Goal: Task Accomplishment & Management: Use online tool/utility

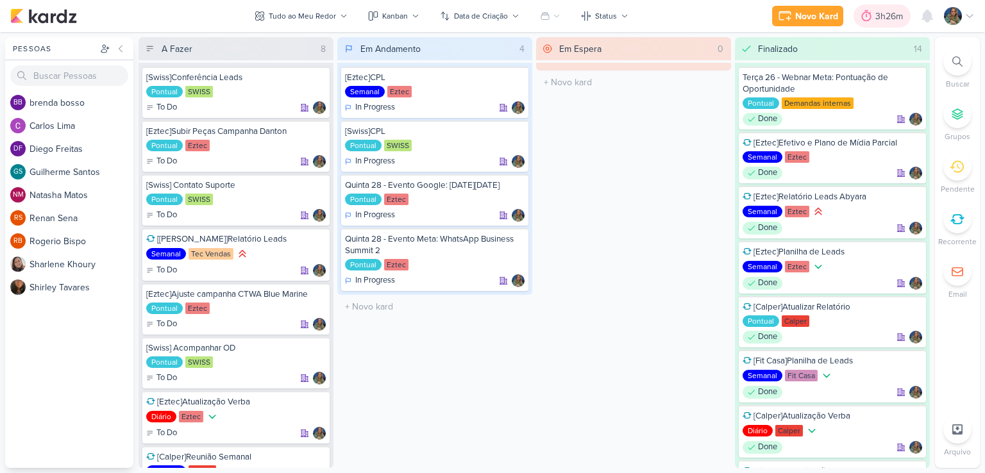
click at [888, 13] on div "3h26m" at bounding box center [891, 16] width 31 height 13
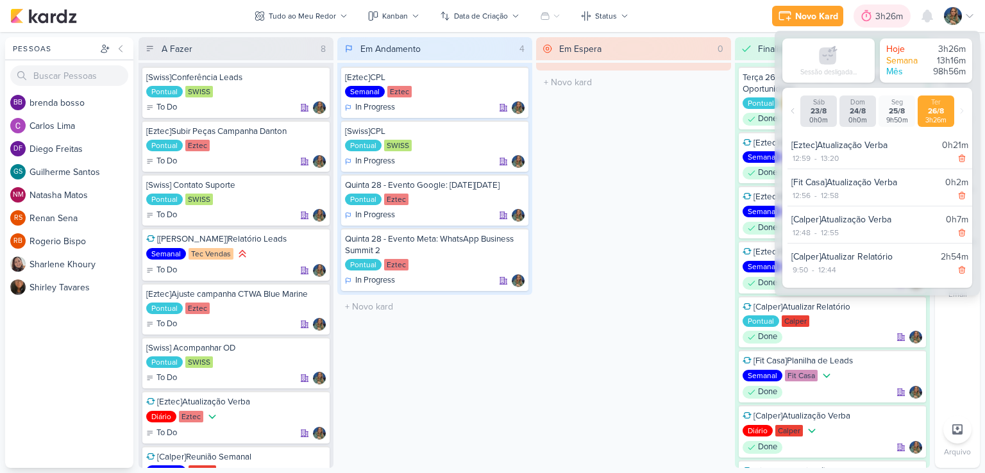
click at [888, 13] on div "3h26m" at bounding box center [891, 16] width 31 height 13
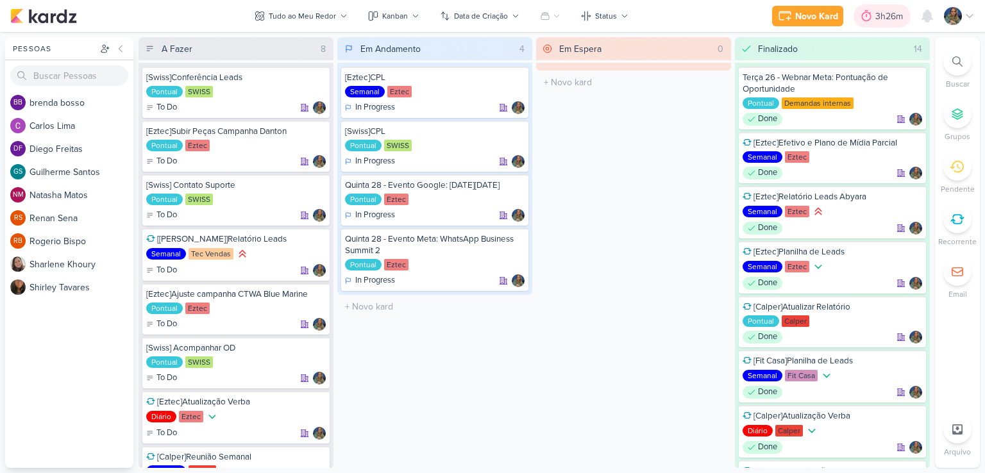
click at [877, 4] on div "3h26m" at bounding box center [882, 15] width 57 height 23
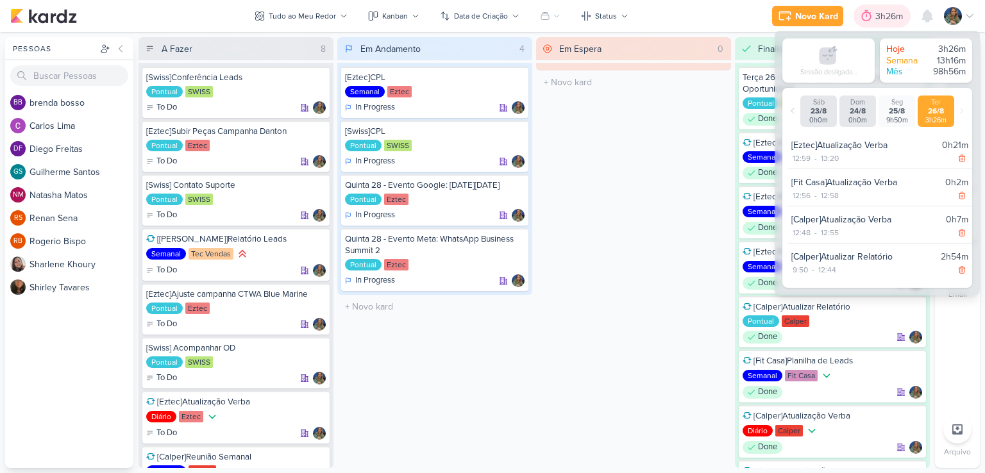
click at [877, 10] on div "3h26m" at bounding box center [891, 16] width 31 height 13
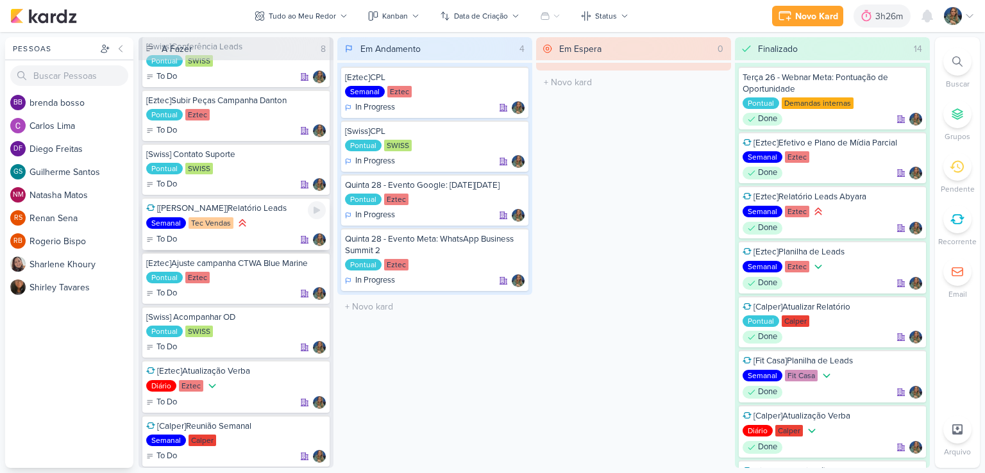
scroll to position [55, 0]
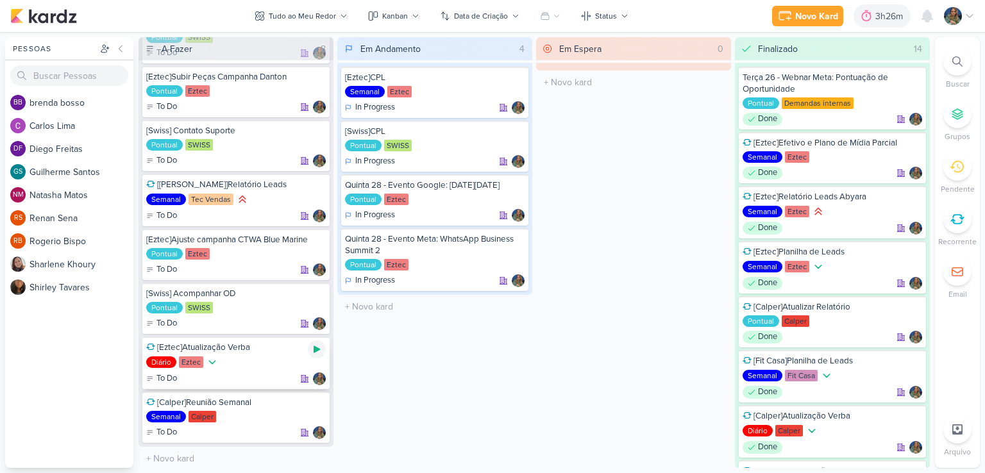
click at [321, 344] on icon at bounding box center [317, 349] width 10 height 10
click at [802, 13] on div "Novo Kard" at bounding box center [800, 16] width 43 height 13
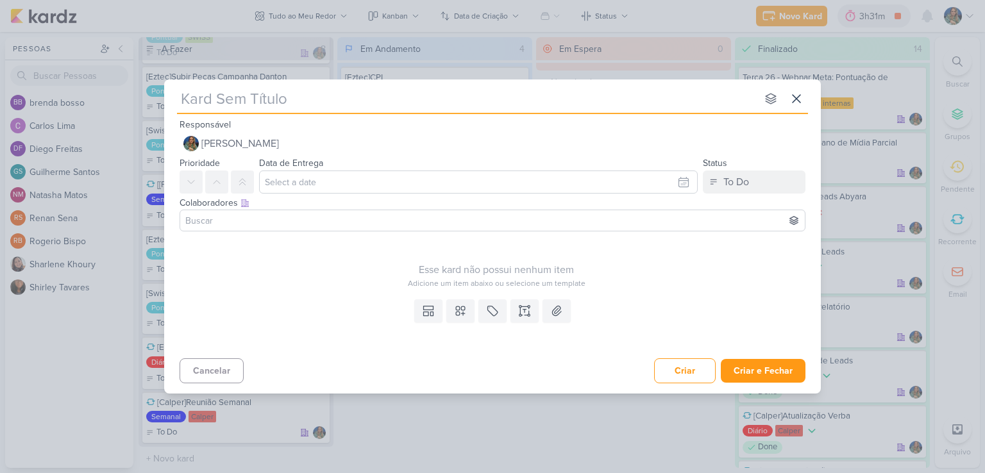
type input "["
type input "[Ez"
type input "[Eztec"
type input "[Eztec]"
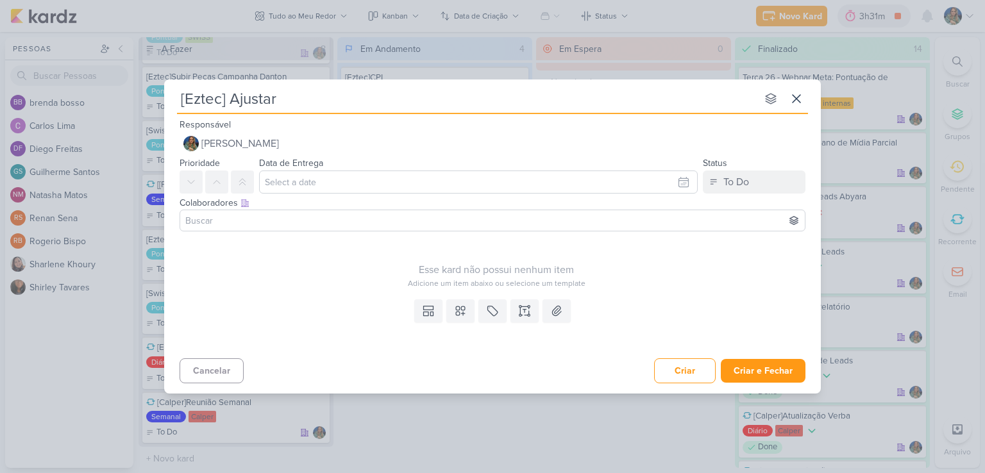
type input "[Eztec] Ajustar"
type input "[Eztec] Ajustar c"
type input "[Eztec] Ajustar campanha Alt"
type input "[Eztec] Ajustar campanha Alt St"
type input "[Eztec] Ajustar campanha Alt Studios"
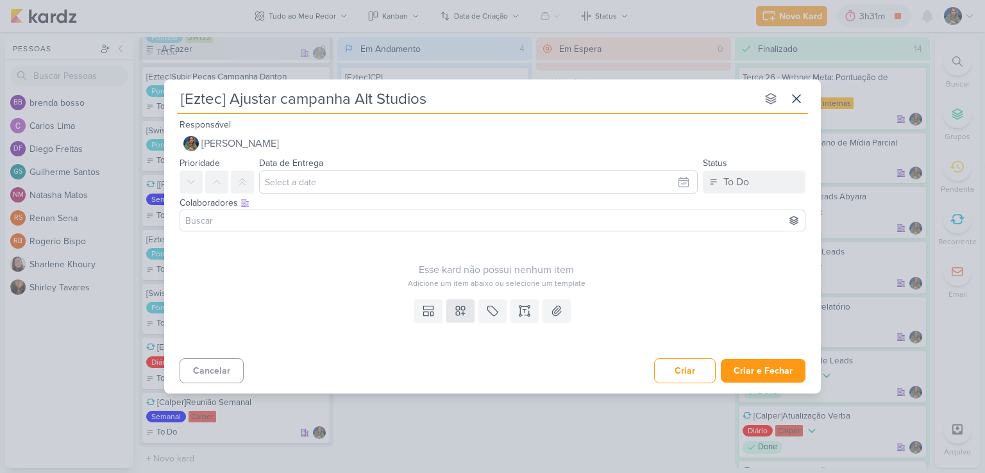
type input "[Eztec] Ajustar campanha Alt Studios"
click at [462, 305] on icon at bounding box center [460, 311] width 13 height 13
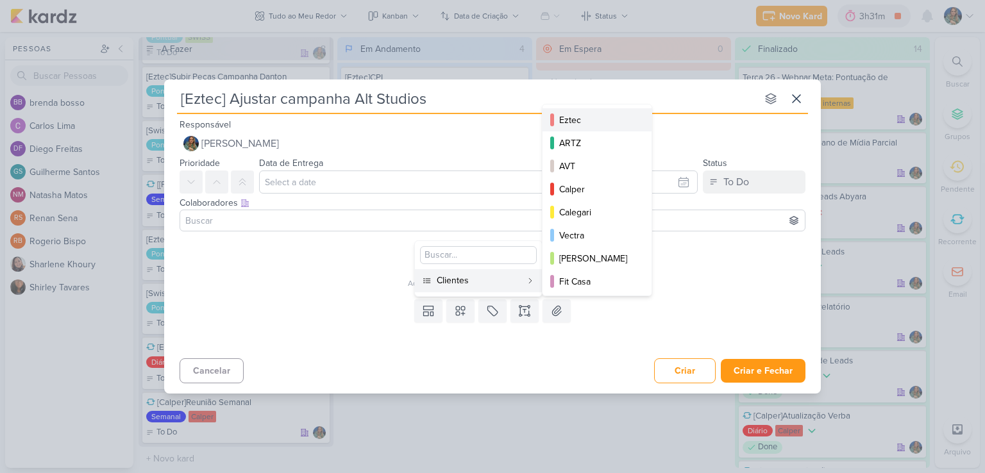
click at [568, 121] on div "Eztec" at bounding box center [597, 120] width 77 height 13
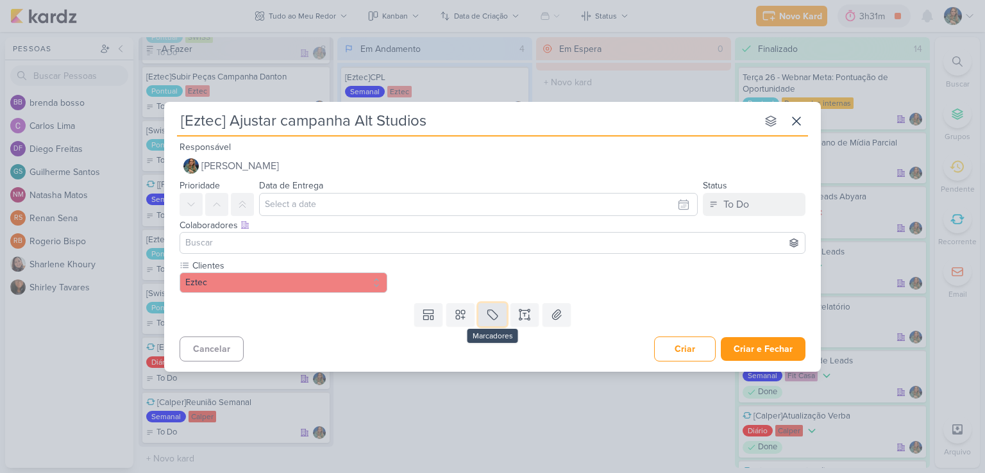
click at [488, 311] on icon at bounding box center [493, 315] width 10 height 10
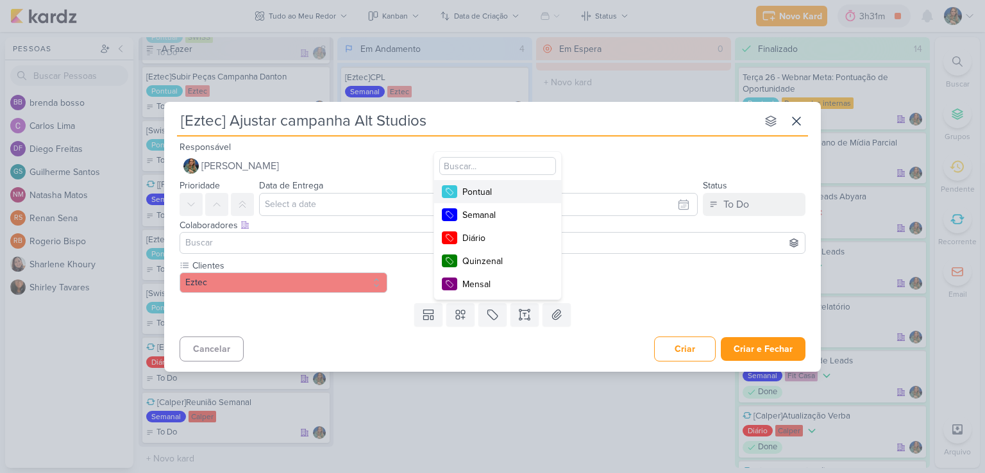
click at [484, 187] on div "Pontual" at bounding box center [503, 191] width 83 height 13
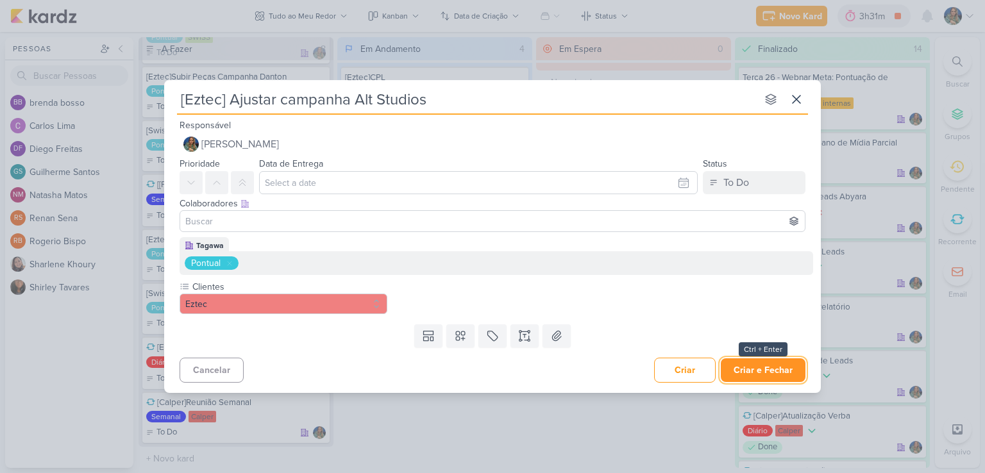
click at [752, 369] on button "Criar e Fechar" at bounding box center [763, 371] width 85 height 24
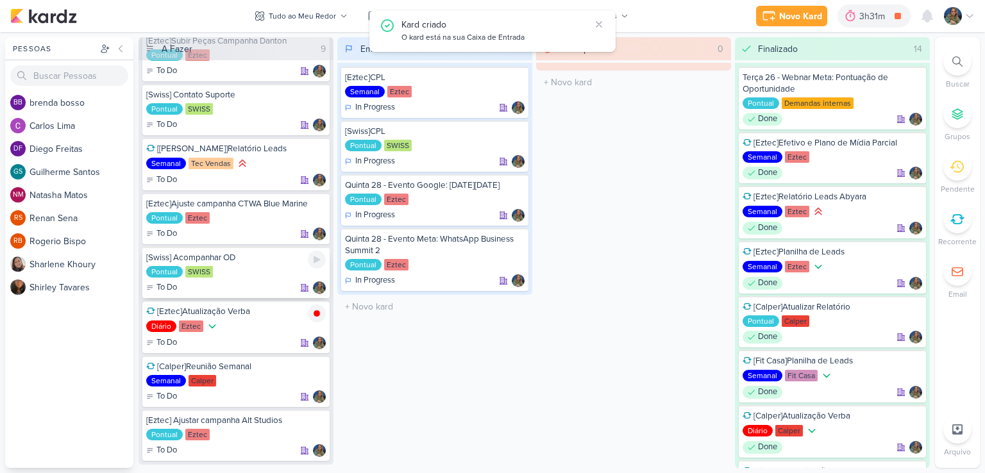
scroll to position [108, 0]
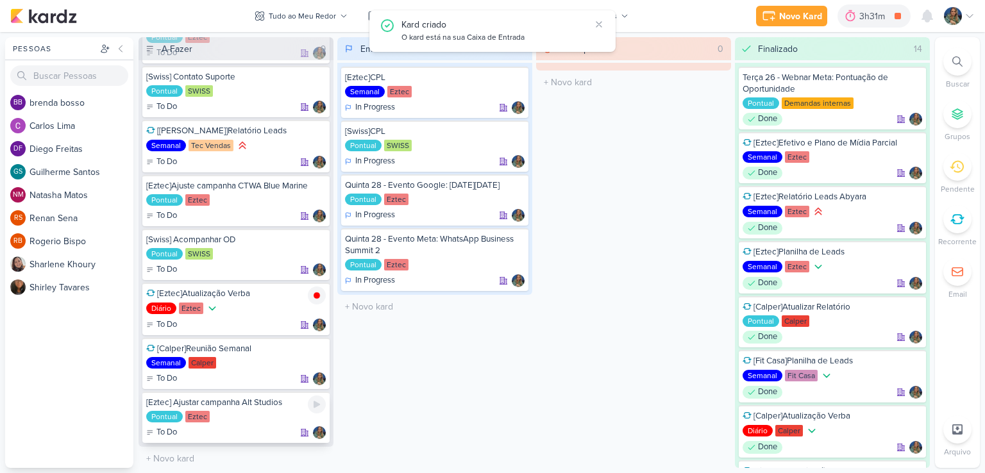
click at [250, 406] on div "[Eztec] Ajustar campanha Alt Studios Pontual Eztec To Do" at bounding box center [235, 417] width 187 height 51
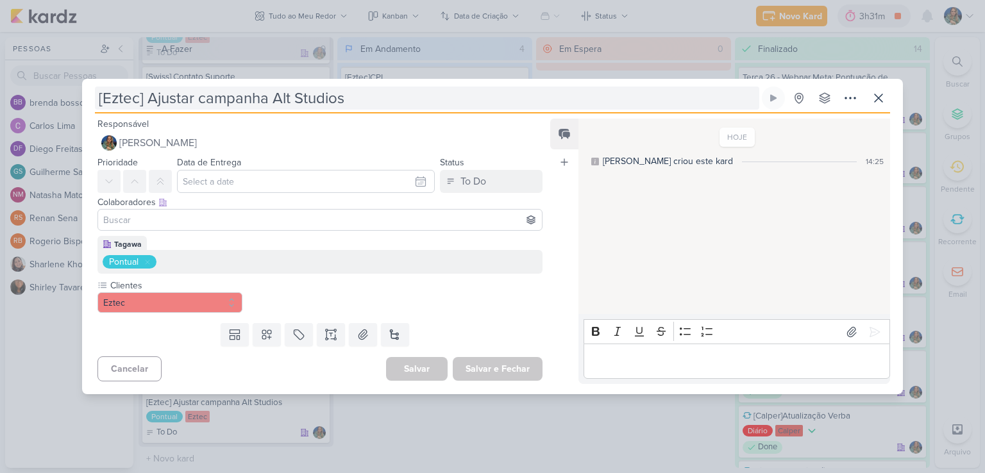
click at [266, 99] on input "[Eztec] Ajustar campanha Alt Studios" at bounding box center [427, 98] width 664 height 23
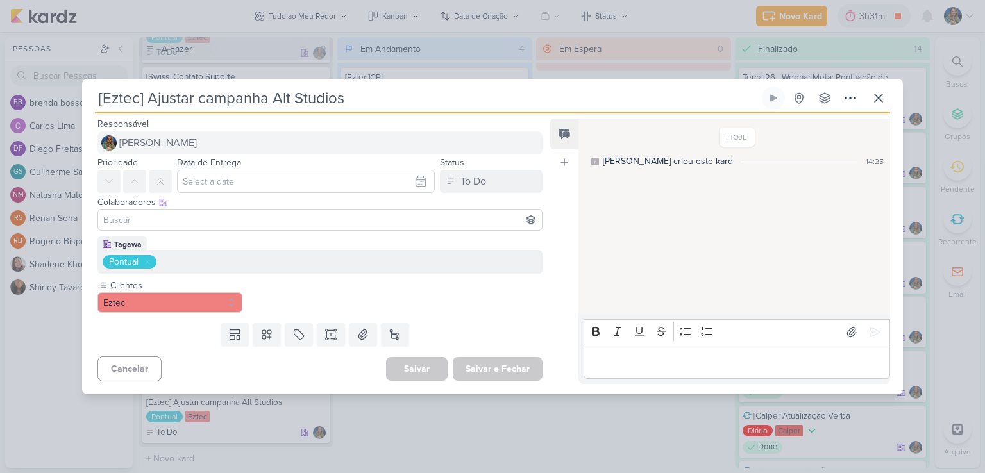
type input "[Eztec] Ajustar campanhas Alt Studios"
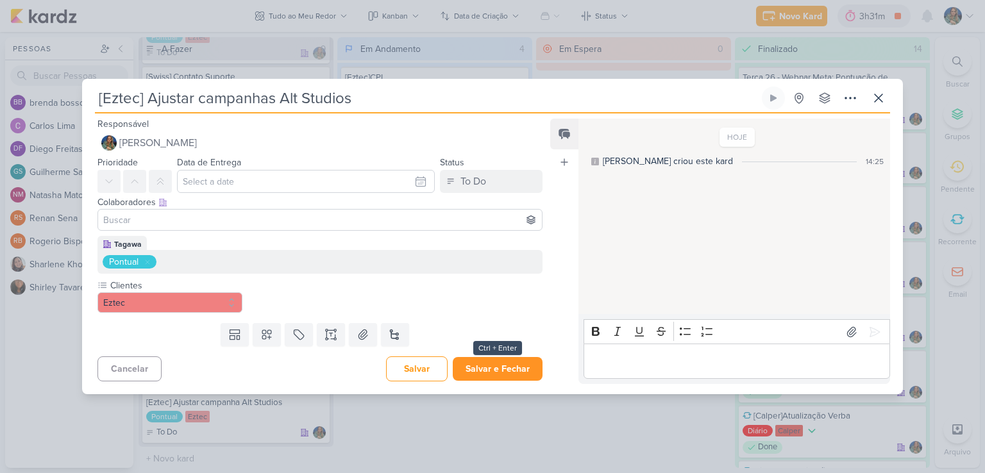
type input "[Eztec] Ajustar campanhas Alt Studios"
click at [506, 366] on button "Salvar e Fechar" at bounding box center [498, 369] width 90 height 24
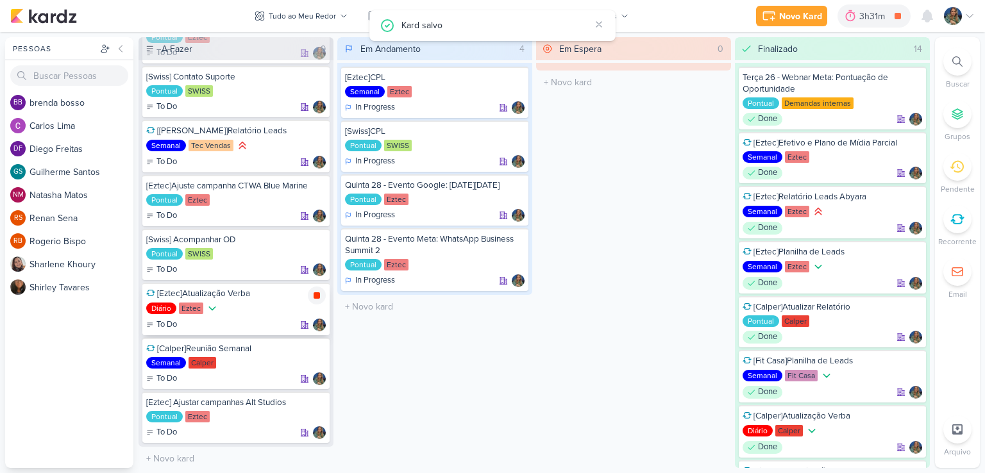
click at [319, 293] on icon at bounding box center [317, 295] width 6 height 6
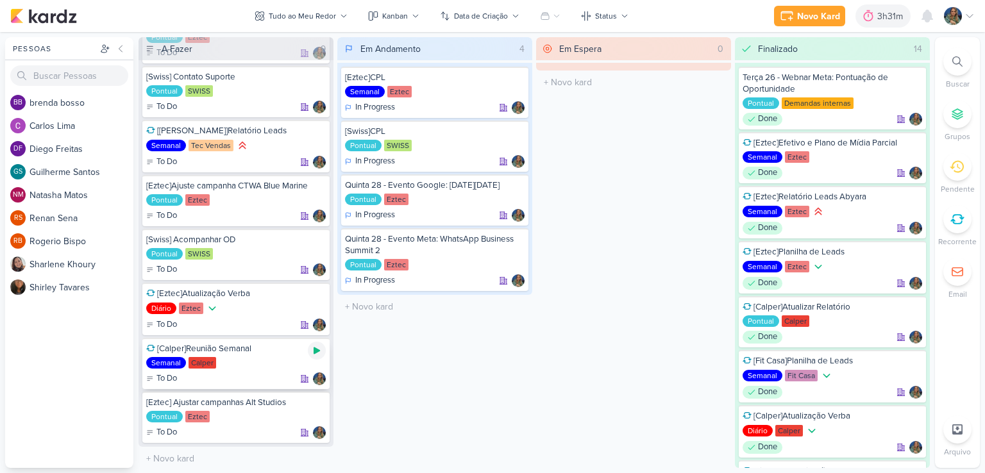
click at [312, 349] on icon at bounding box center [317, 351] width 10 height 10
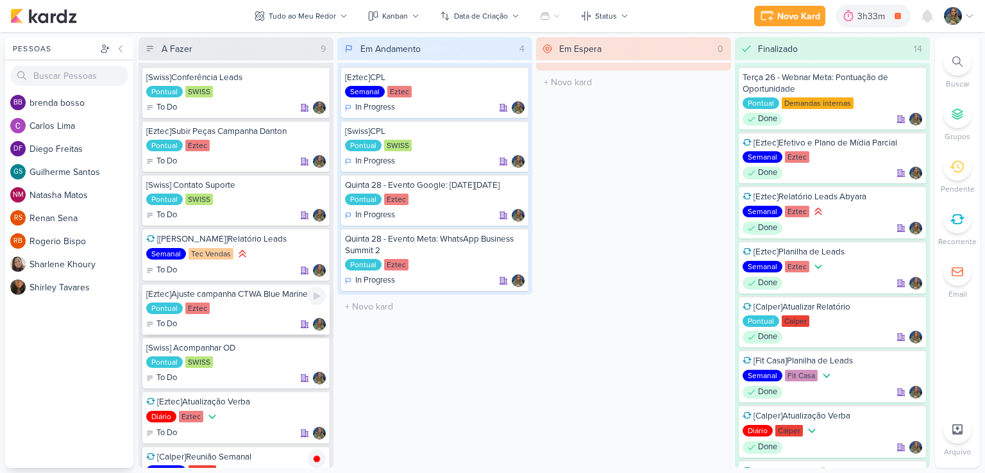
scroll to position [0, 0]
